Goal: Information Seeking & Learning: Find specific fact

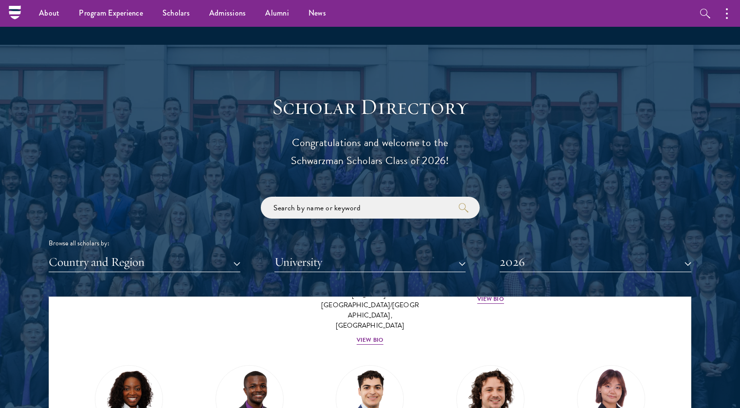
scroll to position [973, 0]
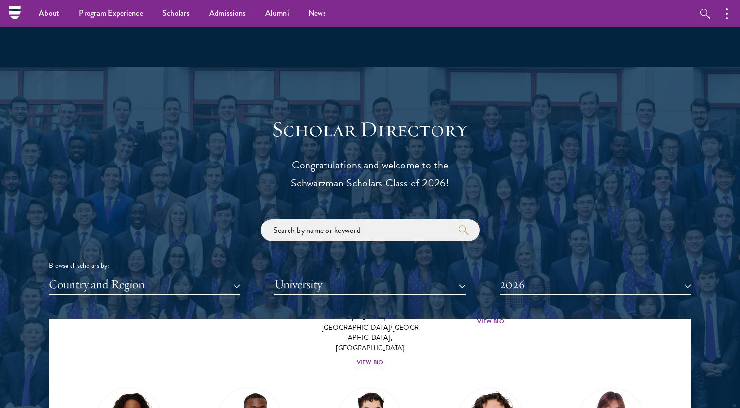
click at [286, 230] on input "search" at bounding box center [370, 230] width 219 height 22
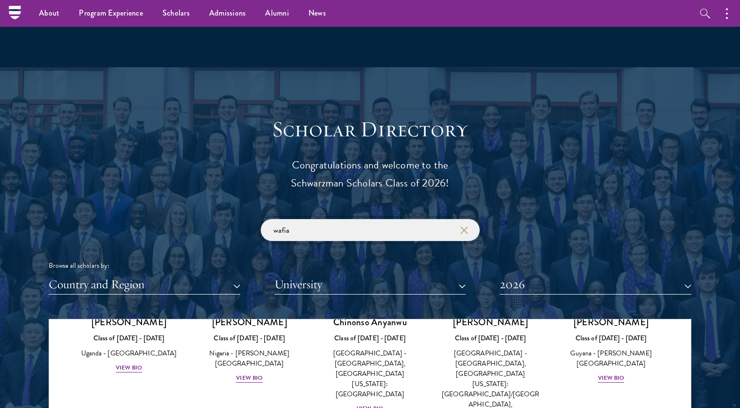
click button "submit" at bounding box center [0, 0] width 0 height 0
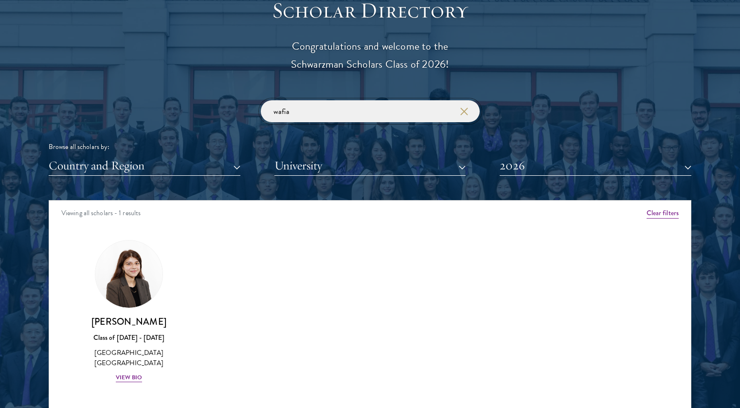
scroll to position [1119, 0]
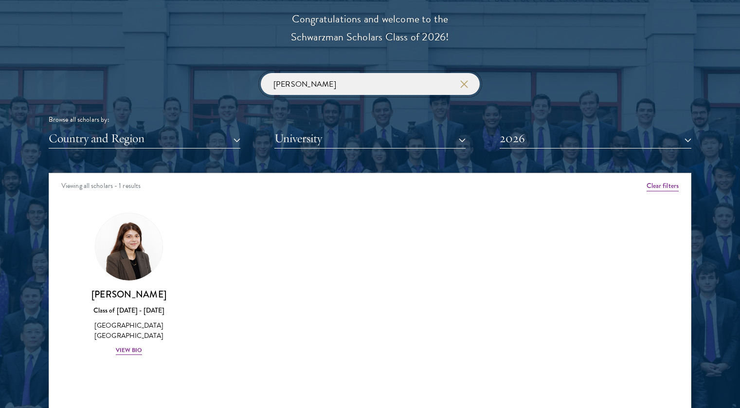
click button "submit" at bounding box center [0, 0] width 0 height 0
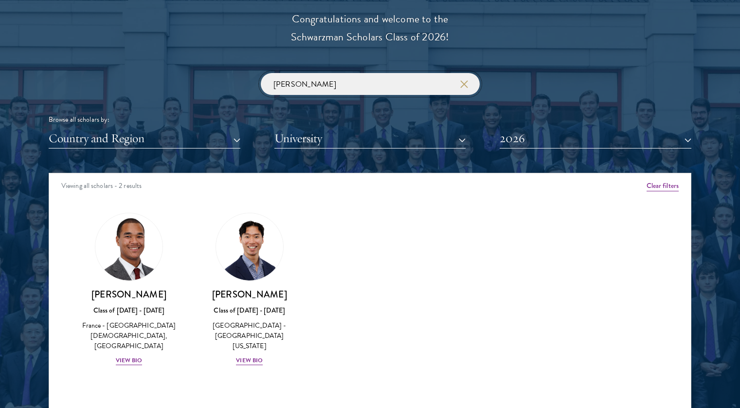
click button "submit" at bounding box center [0, 0] width 0 height 0
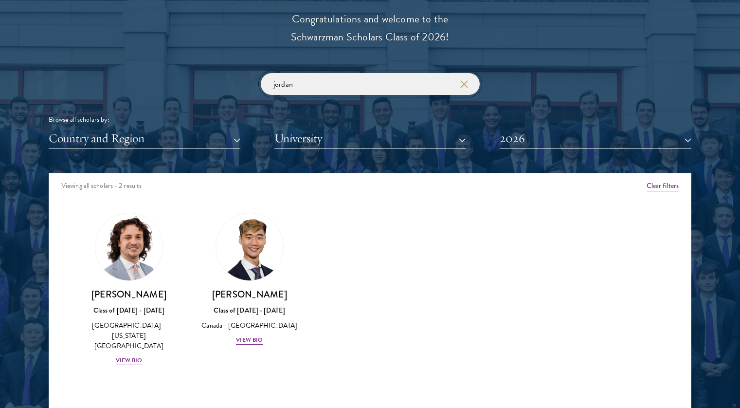
click button "submit" at bounding box center [0, 0] width 0 height 0
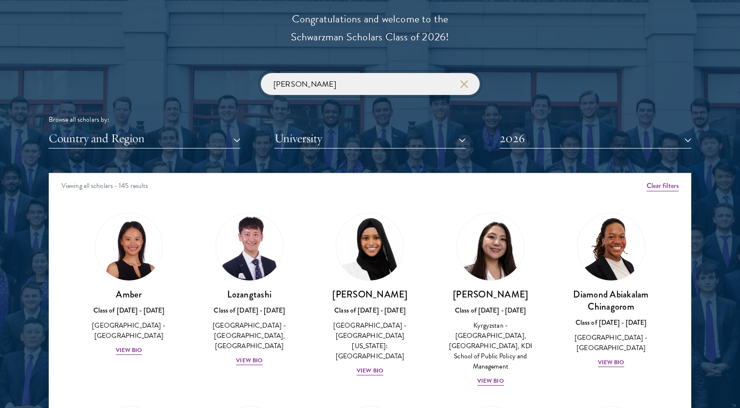
type input "roxanne"
click button "submit" at bounding box center [0, 0] width 0 height 0
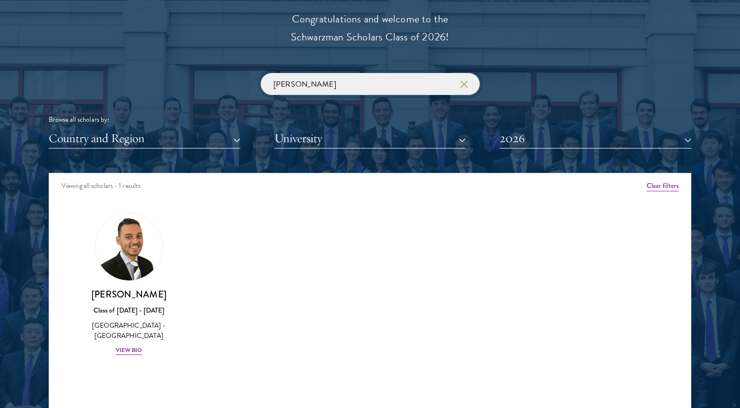
type input "jacob"
click at [400, 187] on div "Viewing all scholars - 1 results" at bounding box center [370, 186] width 642 height 27
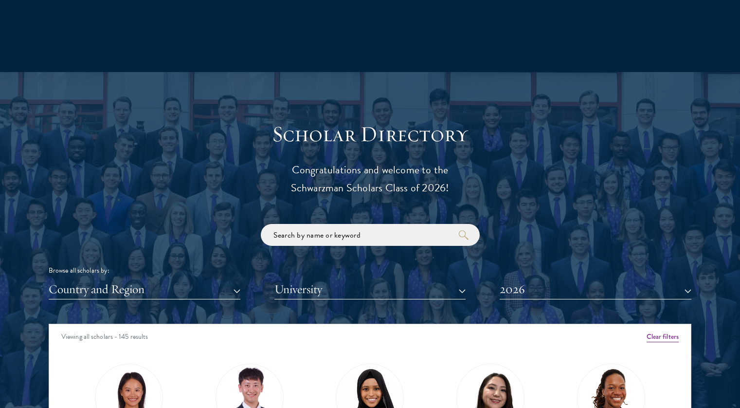
scroll to position [969, 0]
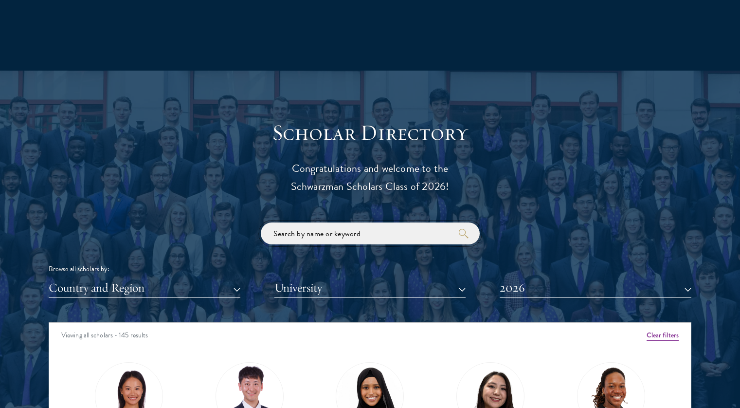
click at [378, 229] on input "search" at bounding box center [370, 233] width 219 height 22
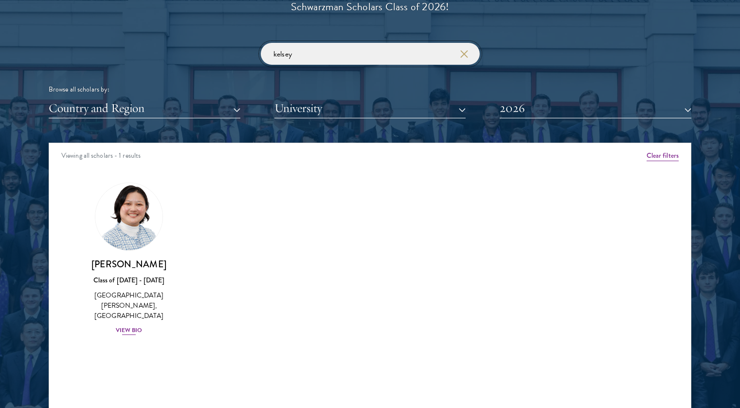
scroll to position [1150, 0]
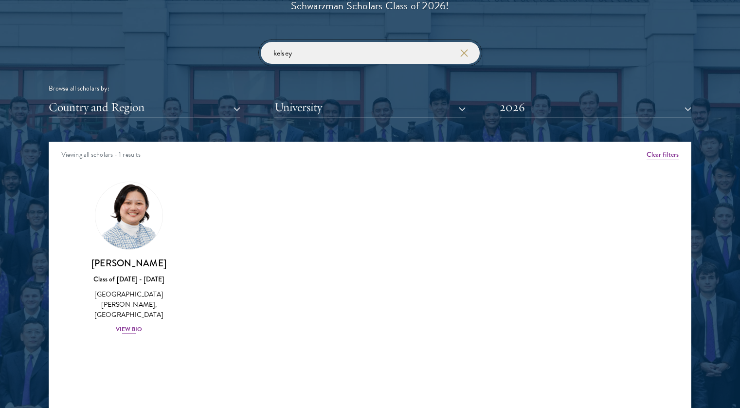
type input "kelsey"
click at [125, 203] on img at bounding box center [129, 216] width 74 height 74
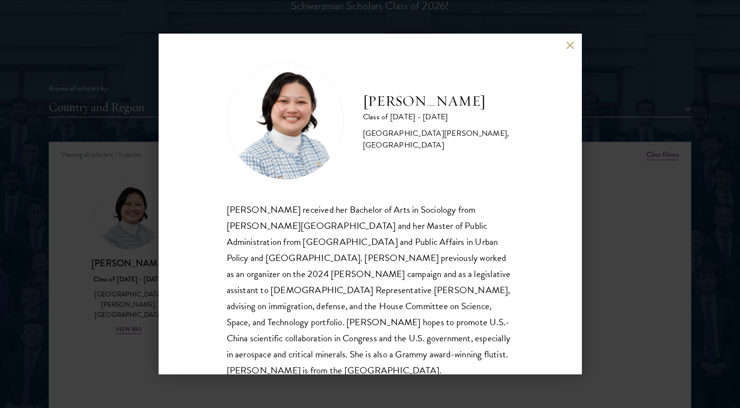
scroll to position [17, 0]
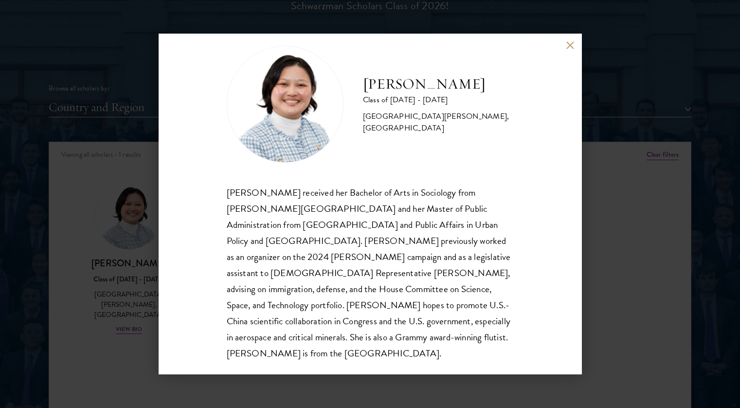
click at [265, 246] on div "[PERSON_NAME] received her Bachelor of Arts in Sociology from [PERSON_NAME][GEO…" at bounding box center [370, 272] width 287 height 177
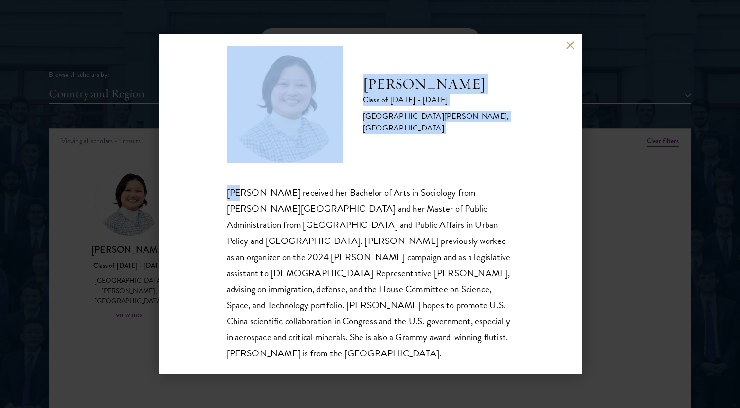
scroll to position [0, 0]
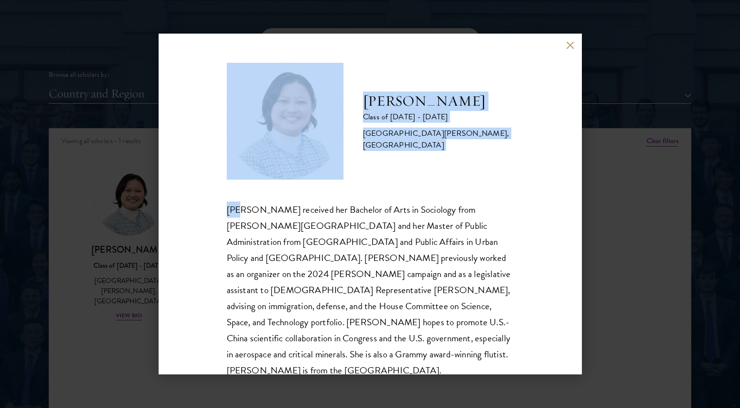
drag, startPoint x: 238, startPoint y: 186, endPoint x: 629, endPoint y: -52, distance: 458.0
